Goal: Information Seeking & Learning: Check status

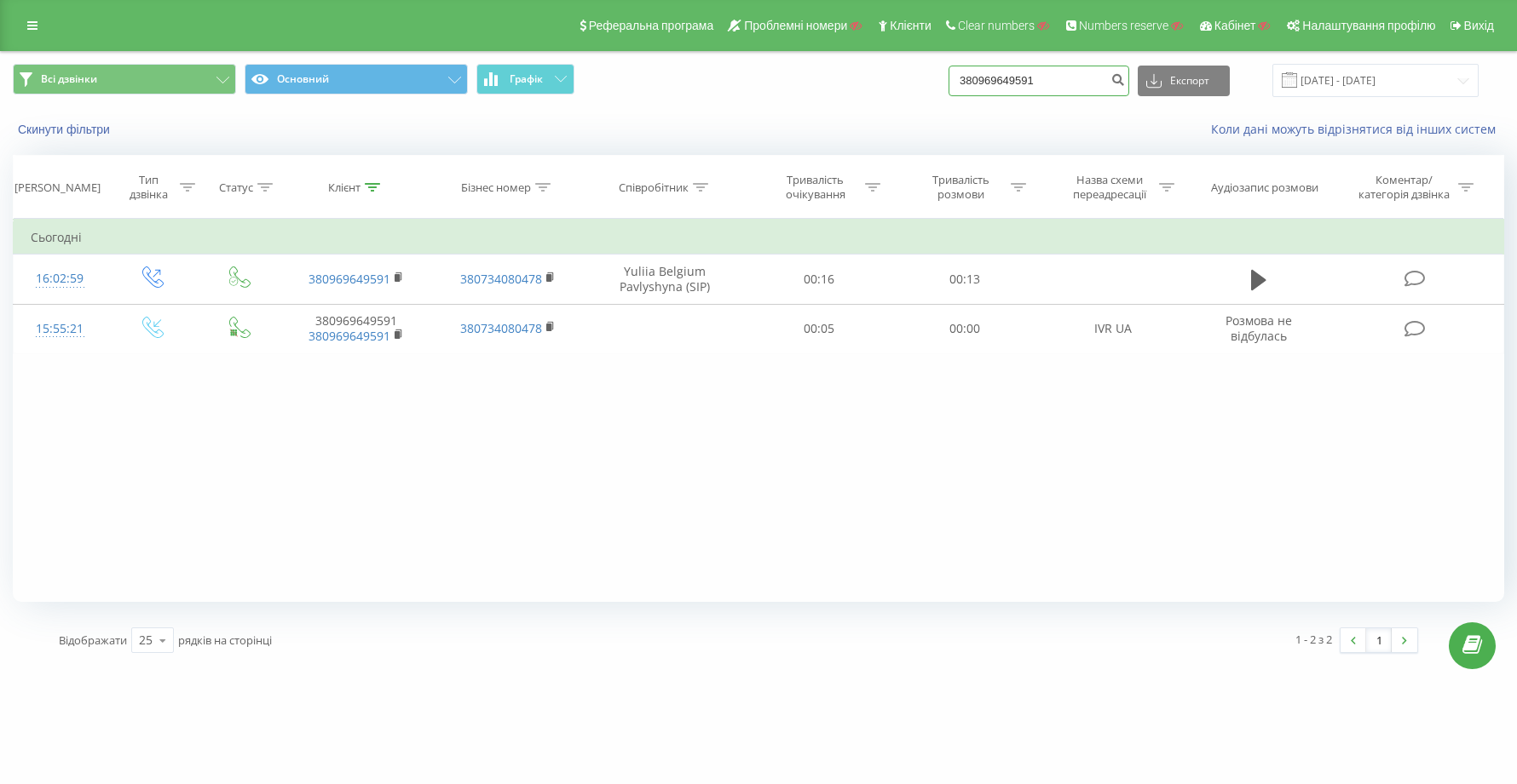
click at [1094, 86] on input "380969649591" at bounding box center [1039, 80] width 181 height 31
type input "3"
paste input "380667165887"
type input "380667165887"
